Goal: Find specific page/section: Find specific page/section

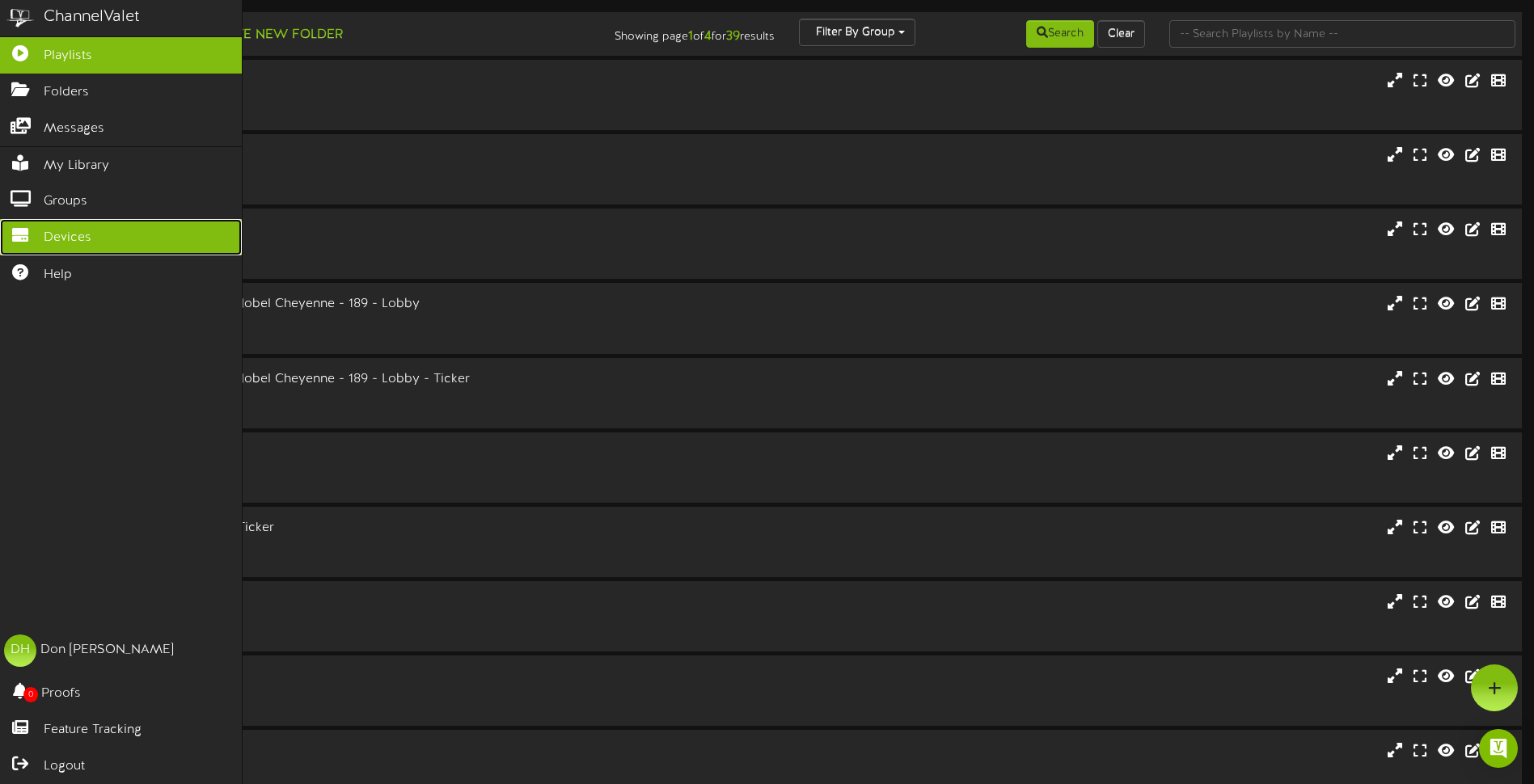
click at [7, 228] on icon at bounding box center [20, 233] width 40 height 12
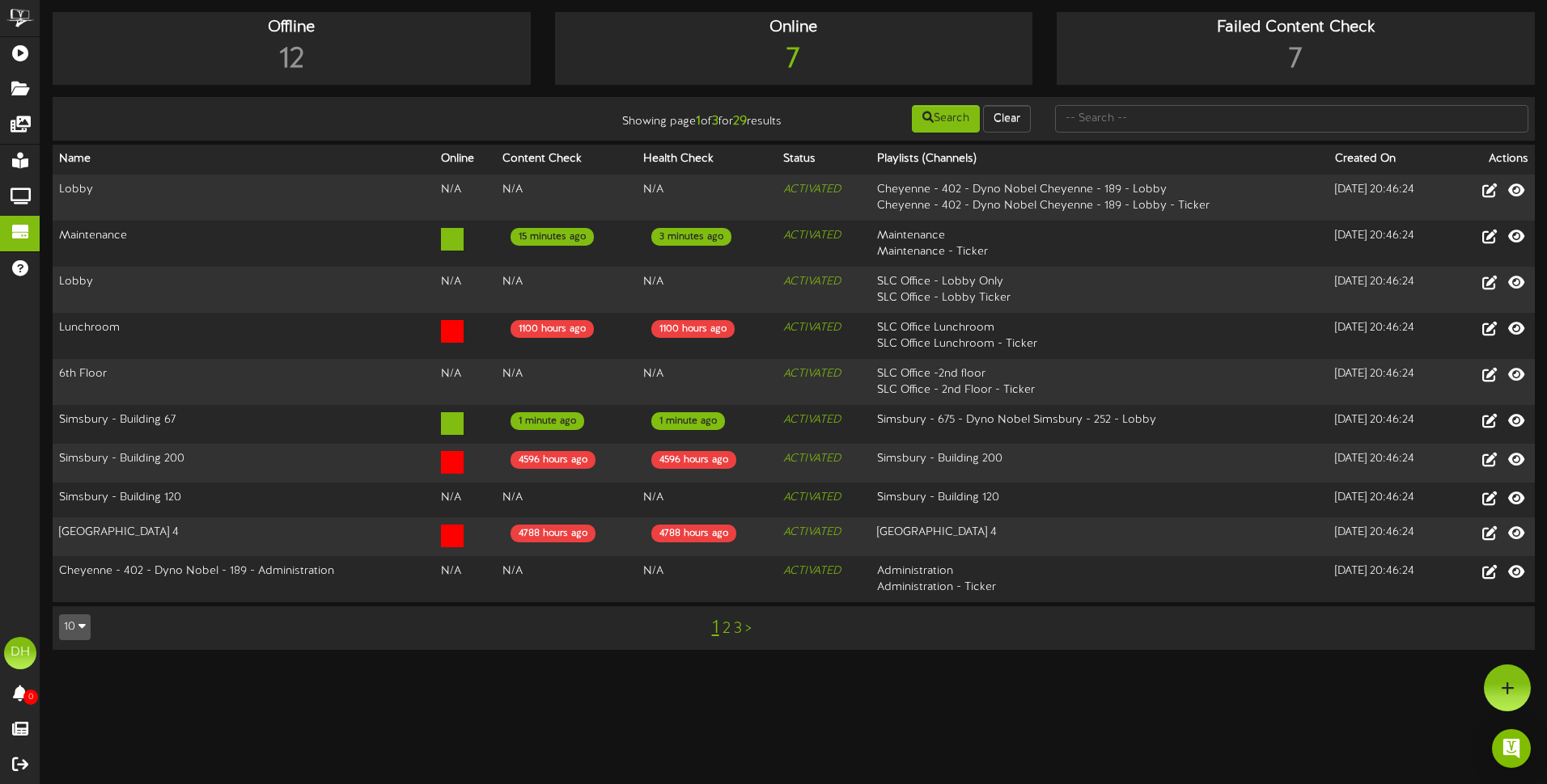
click at [82, 627] on icon "button" at bounding box center [82, 626] width 8 height 11
click at [78, 589] on div "100" at bounding box center [75, 596] width 30 height 24
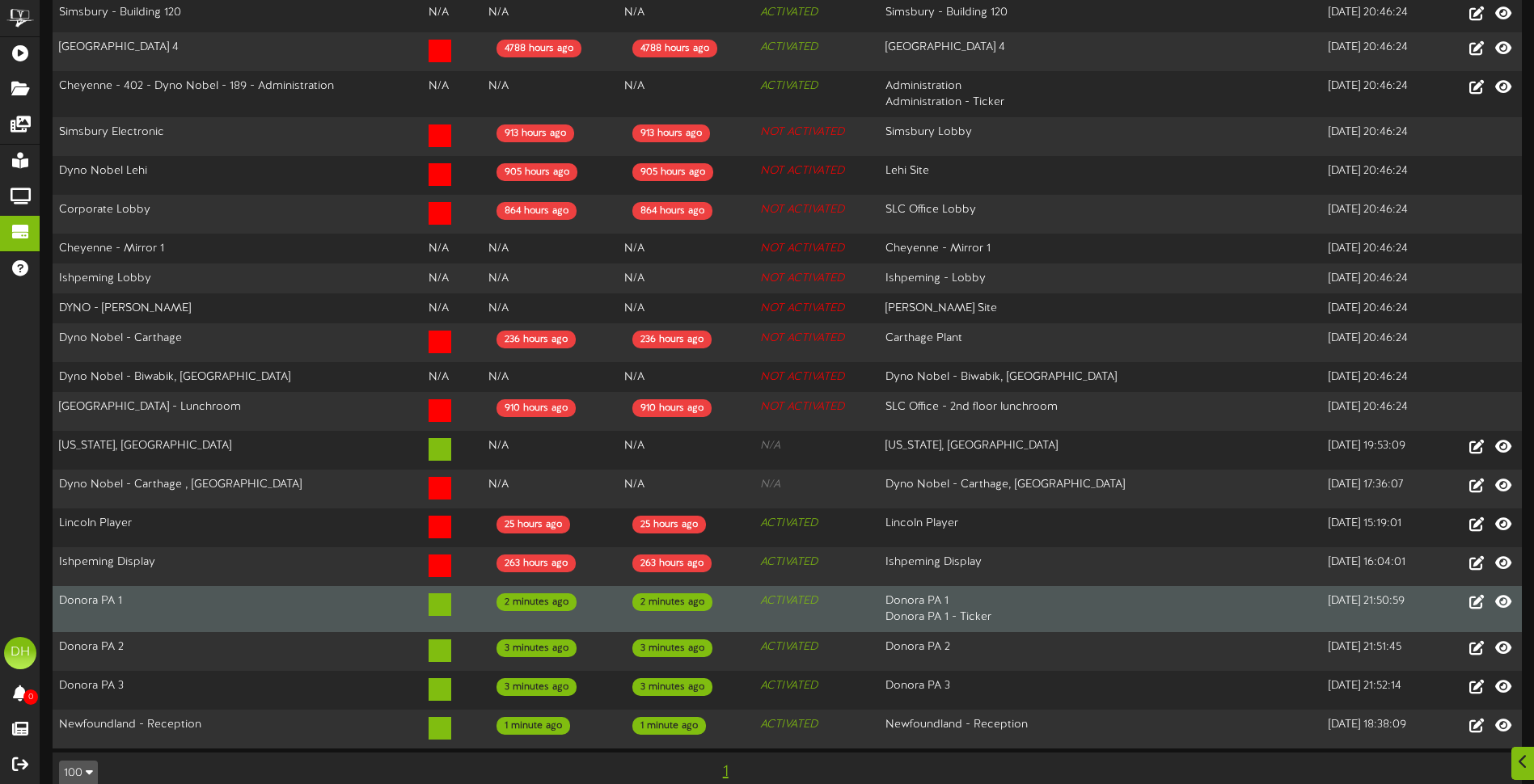
scroll to position [579, 0]
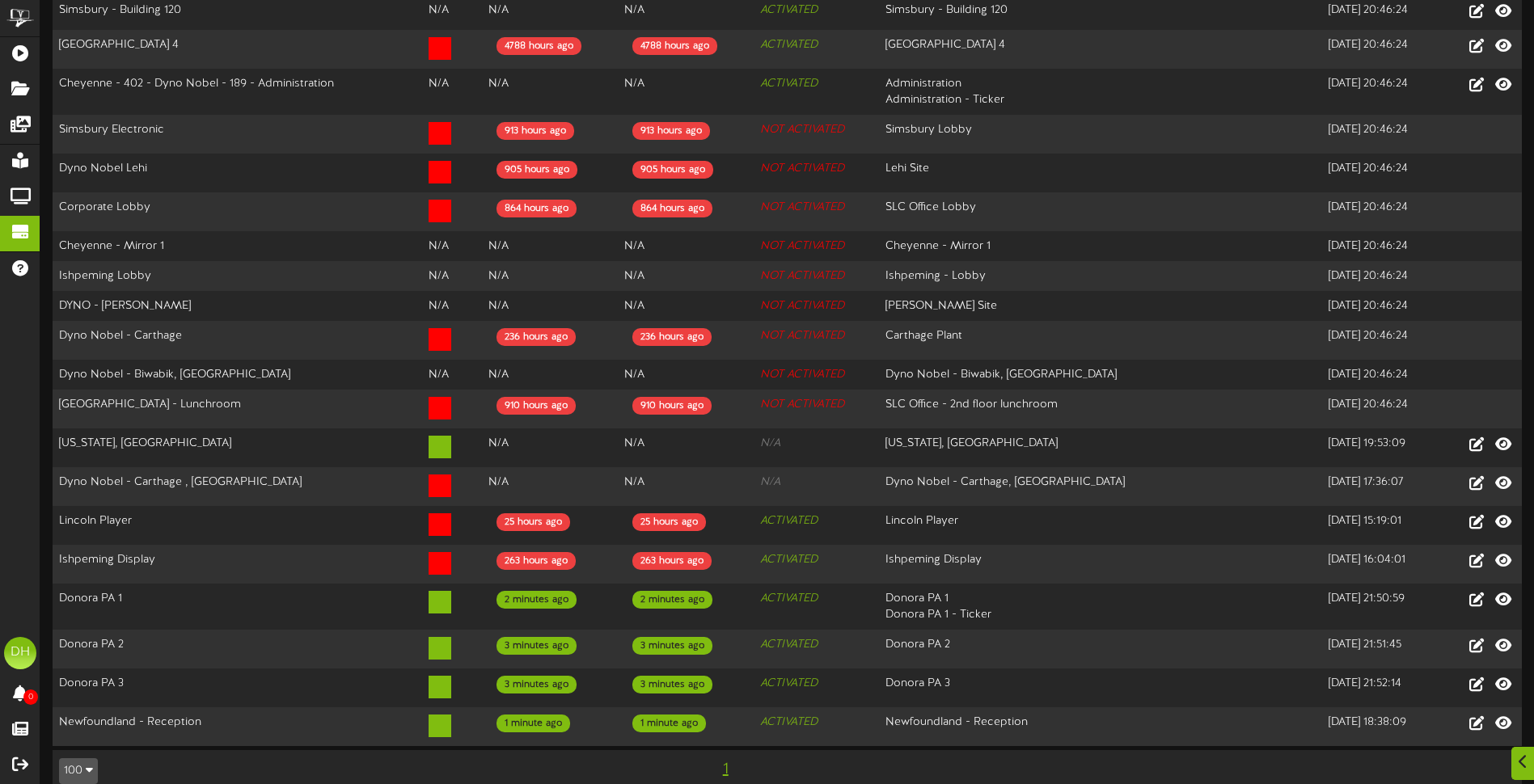
click at [1251, 757] on div "100 5 10 25 50 100 1" at bounding box center [787, 771] width 1481 height 29
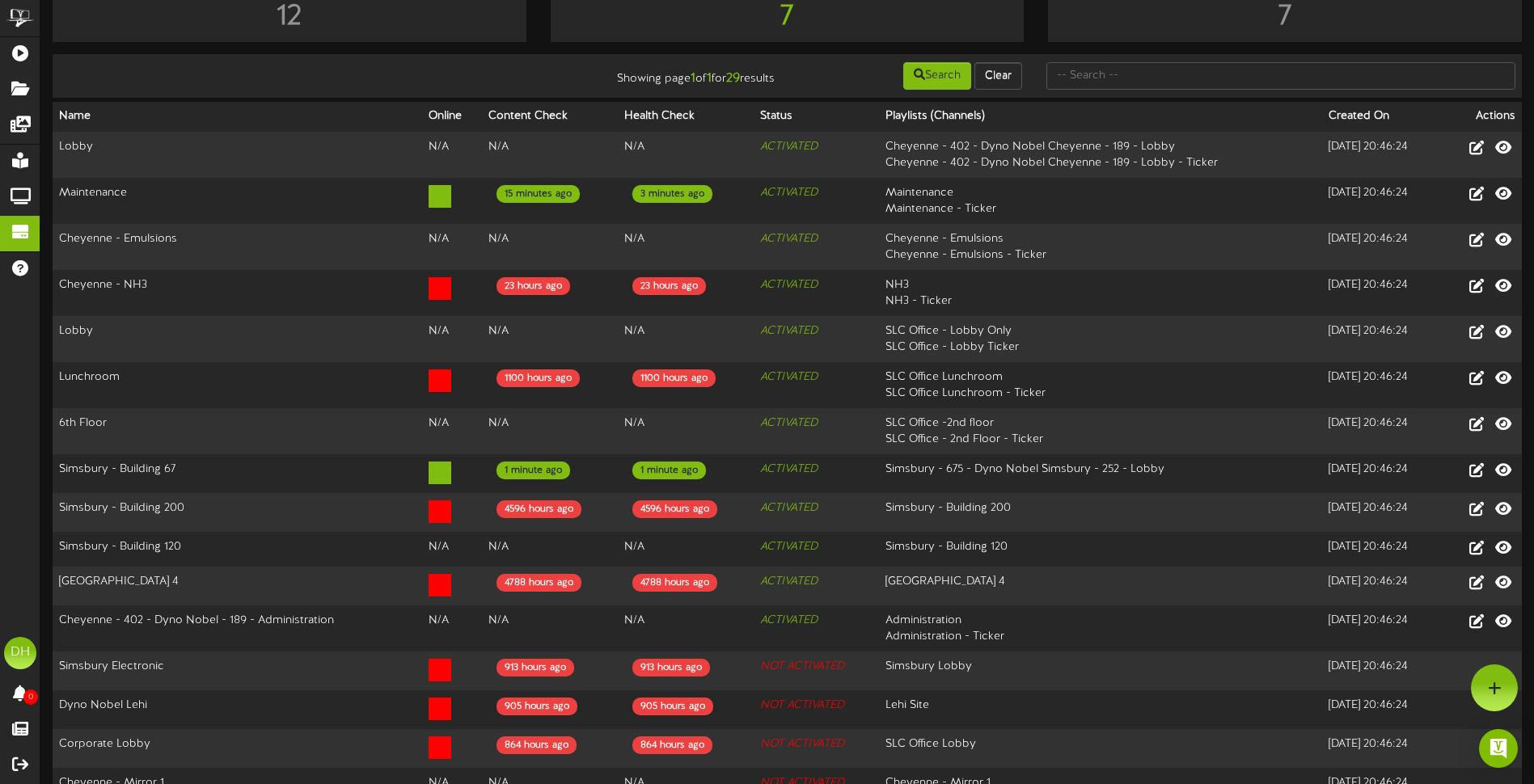
scroll to position [0, 0]
